Goal: Obtain resource: Obtain resource

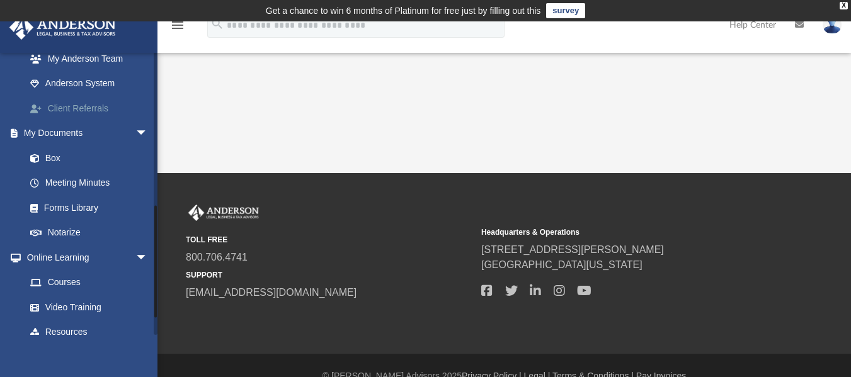
scroll to position [378, 0]
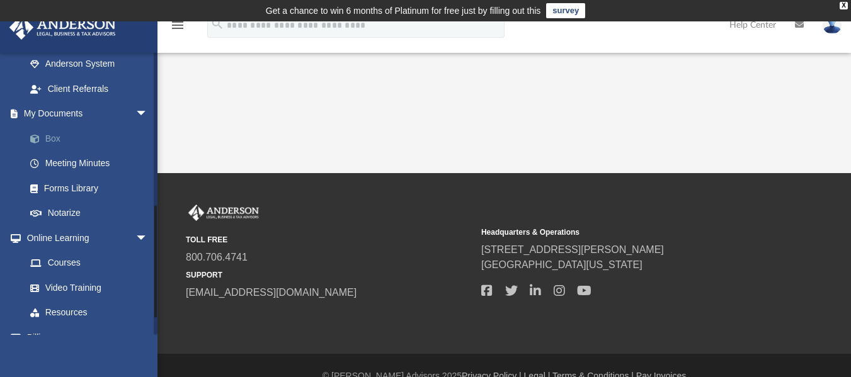
click at [53, 139] on link "Box" at bounding box center [92, 138] width 149 height 25
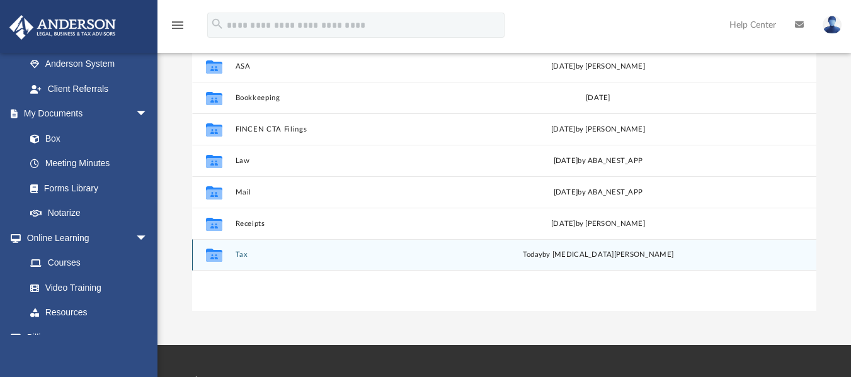
scroll to position [189, 0]
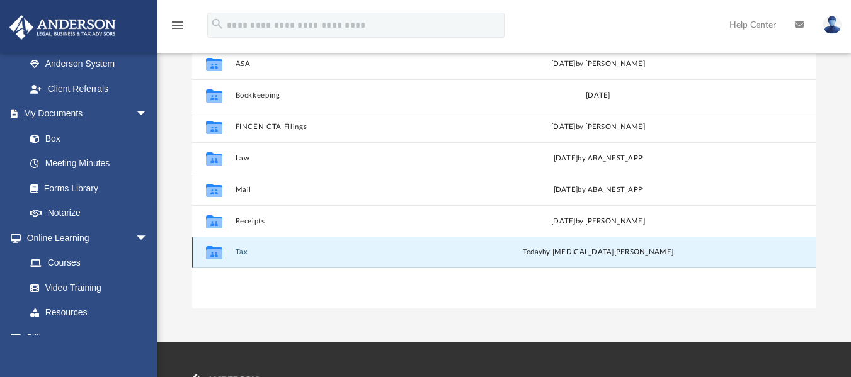
click at [238, 255] on button "Tax" at bounding box center [355, 252] width 238 height 8
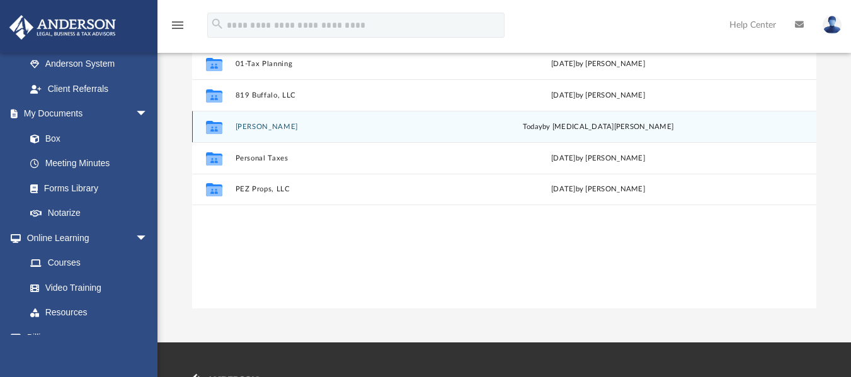
click at [245, 128] on button "[PERSON_NAME]" at bounding box center [355, 126] width 238 height 8
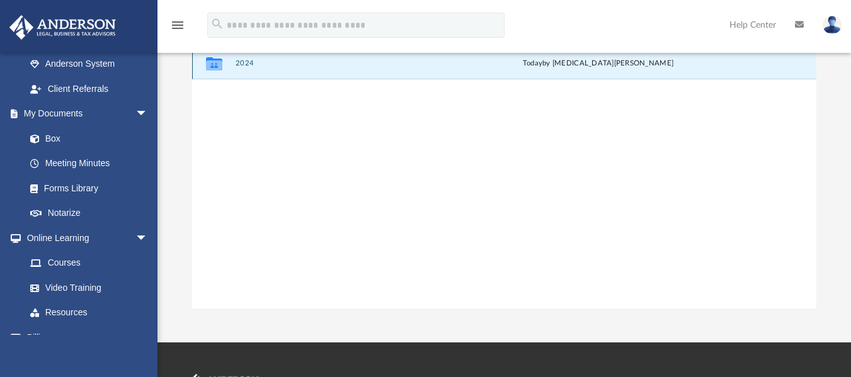
click at [248, 64] on button "2024" at bounding box center [355, 63] width 238 height 8
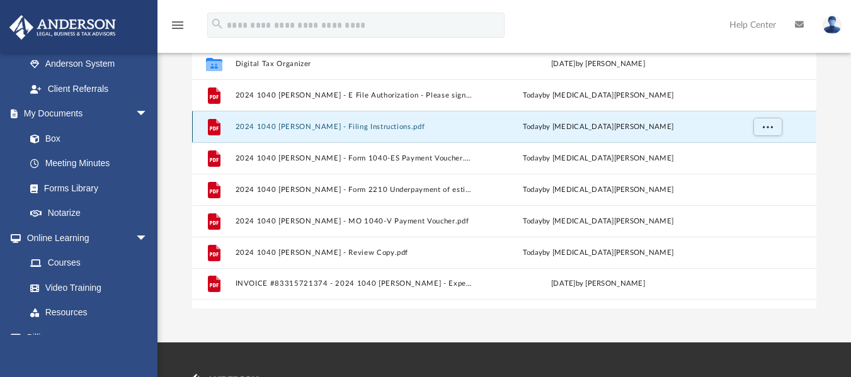
click at [382, 126] on button "2024 1040 [PERSON_NAME] - Filing Instructions.pdf" at bounding box center [355, 126] width 238 height 8
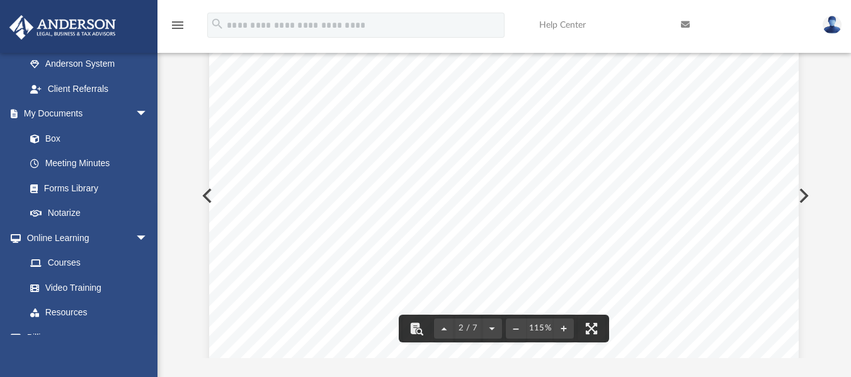
scroll to position [1134, 0]
click at [714, 237] on div "This return has been prepared for electronic filing. If you wish to have it tra…" at bounding box center [503, 72] width 589 height 763
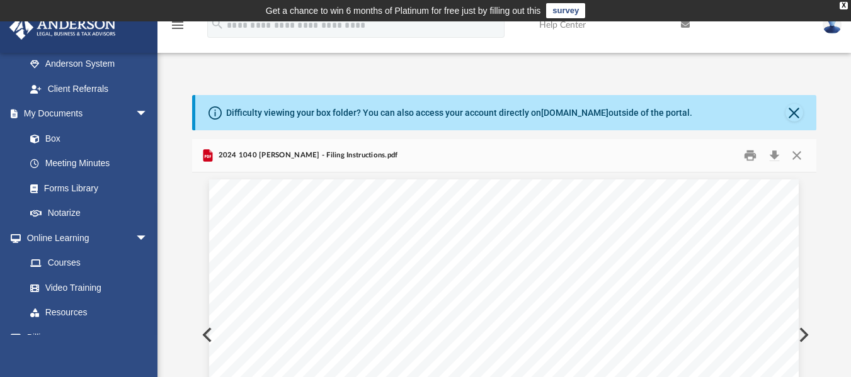
scroll to position [0, 0]
click at [749, 156] on button "Print" at bounding box center [750, 155] width 25 height 20
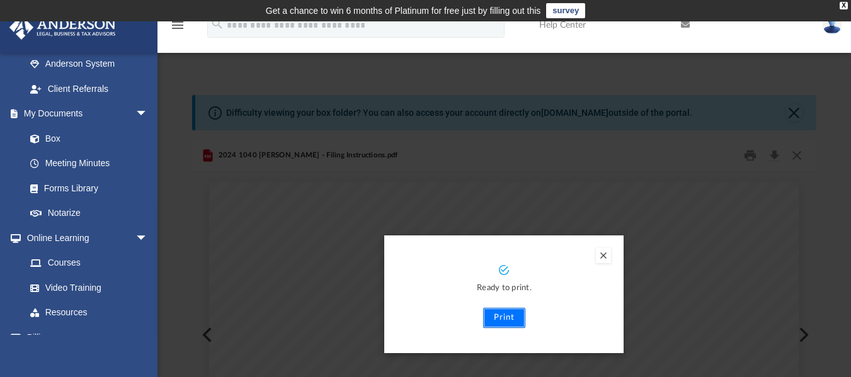
click at [506, 316] on button "Print" at bounding box center [504, 318] width 42 height 20
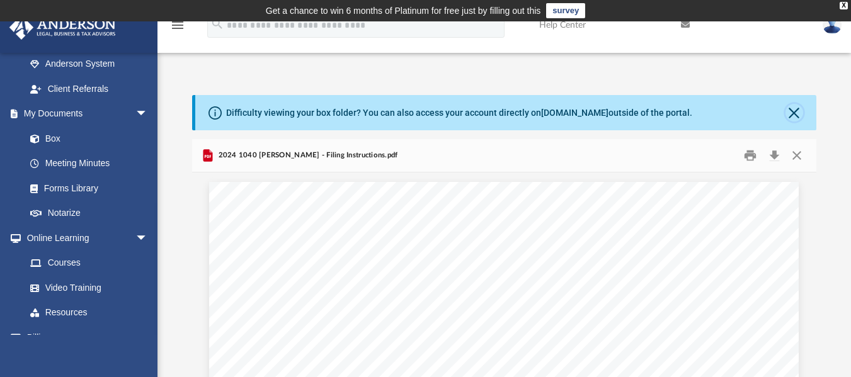
click at [791, 111] on button "Close" at bounding box center [794, 113] width 18 height 18
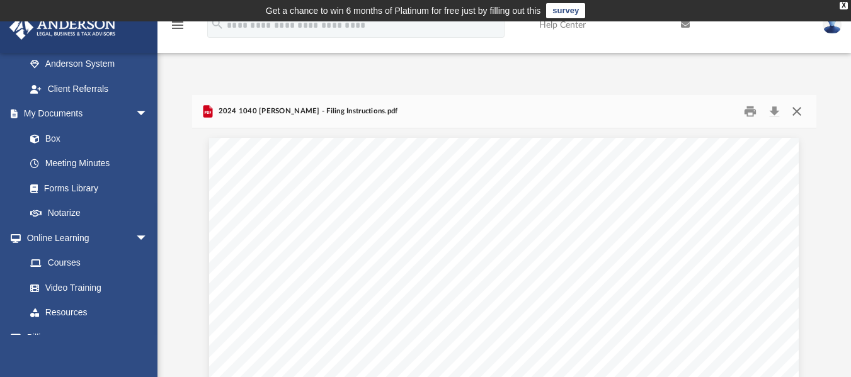
click at [798, 111] on button "Close" at bounding box center [796, 111] width 23 height 20
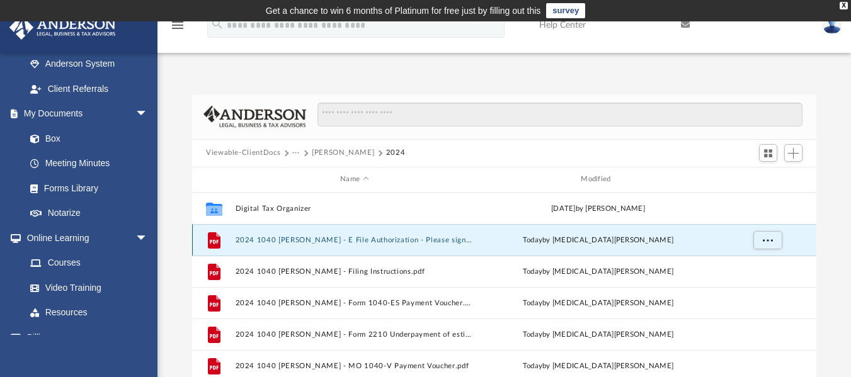
click at [379, 239] on button "2024 1040 [PERSON_NAME] - E File Authorization - Please sign.pdf" at bounding box center [355, 240] width 238 height 8
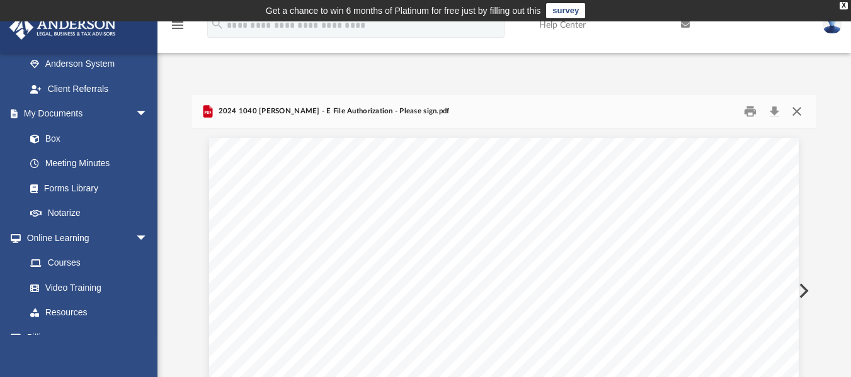
click at [797, 108] on button "Close" at bounding box center [796, 111] width 23 height 20
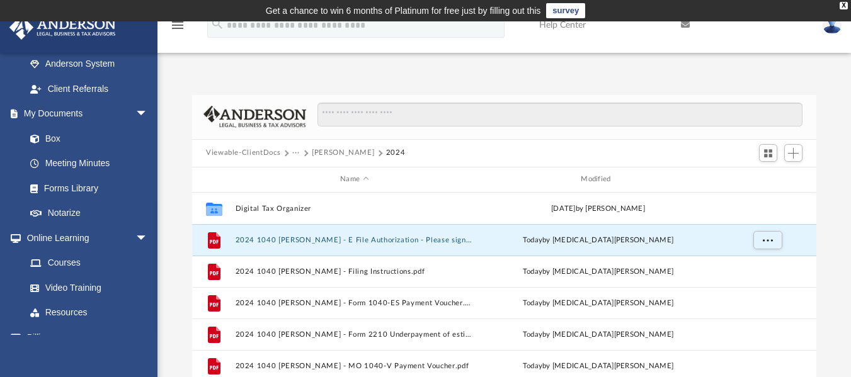
click at [386, 152] on button "2024" at bounding box center [396, 152] width 20 height 11
